Goal: Task Accomplishment & Management: Use online tool/utility

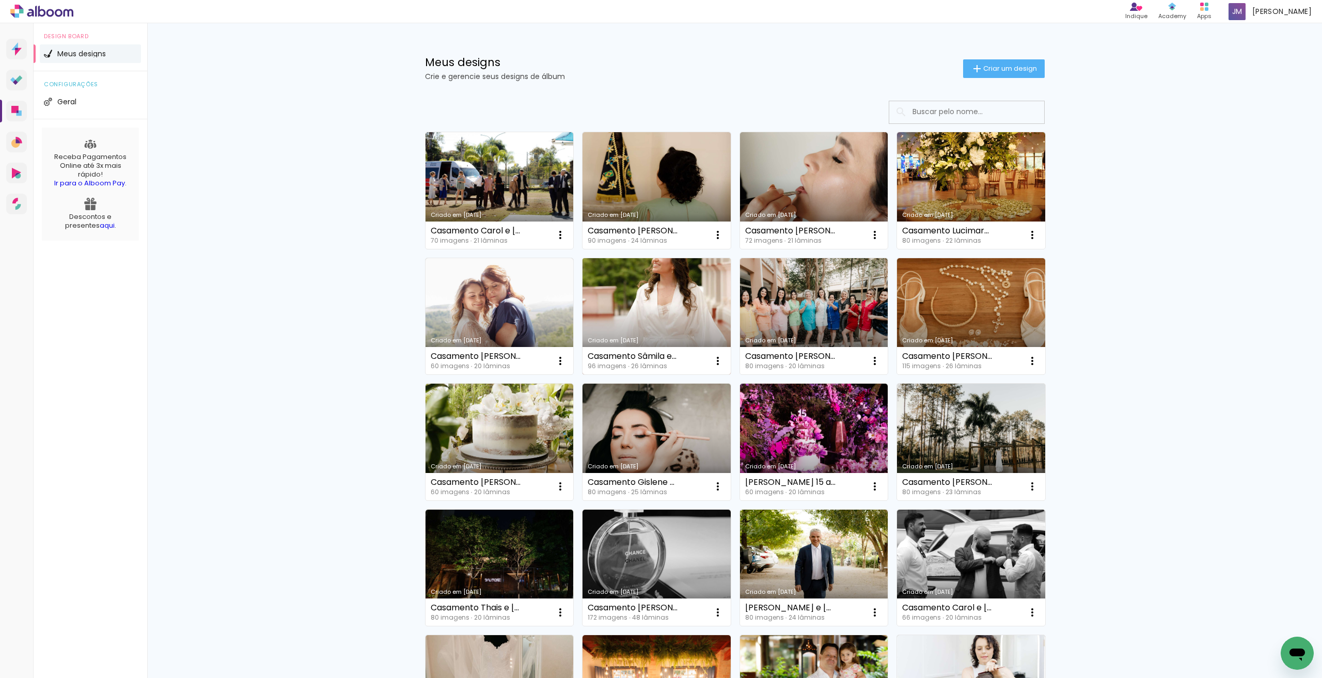
click at [627, 300] on link "Criado em [DATE]" at bounding box center [656, 316] width 148 height 117
